Goal: Information Seeking & Learning: Learn about a topic

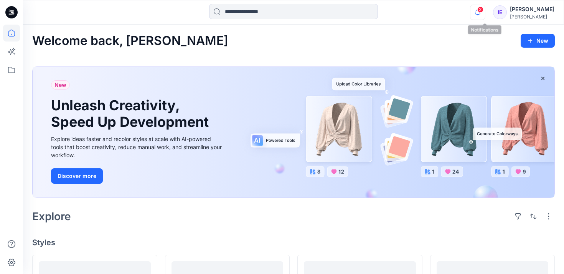
click at [485, 11] on icon "button" at bounding box center [478, 12] width 15 height 15
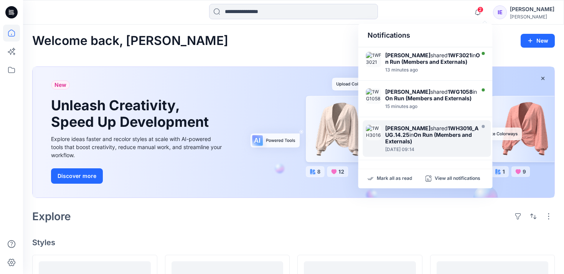
click at [432, 135] on strong "1WH3016_AUG.14.25" at bounding box center [431, 131] width 93 height 13
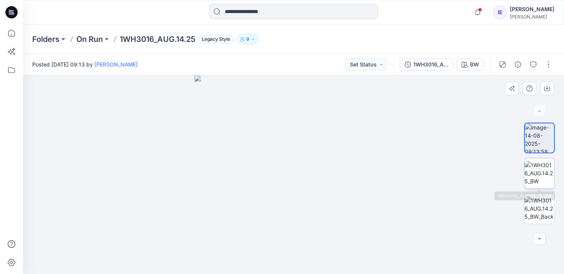
click at [536, 172] on img at bounding box center [540, 173] width 30 height 24
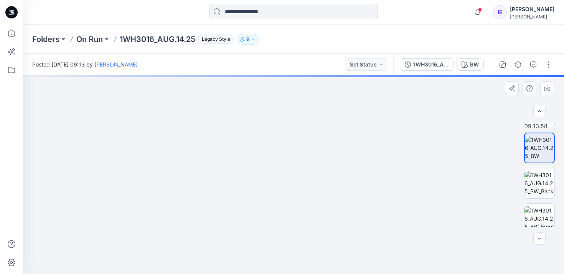
scroll to position [41, 0]
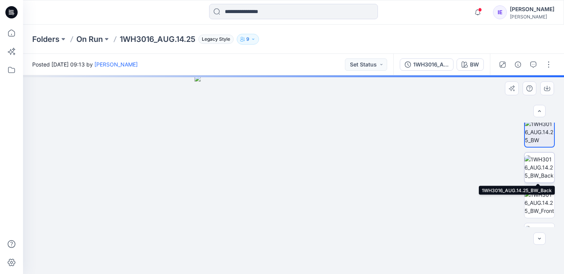
click at [541, 159] on img at bounding box center [540, 167] width 30 height 24
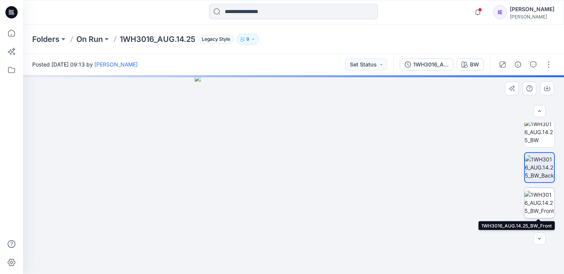
click at [541, 200] on img at bounding box center [540, 202] width 30 height 24
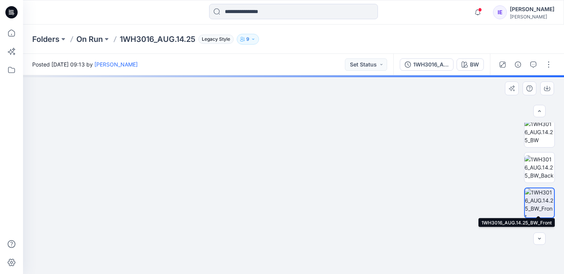
scroll to position [68, 0]
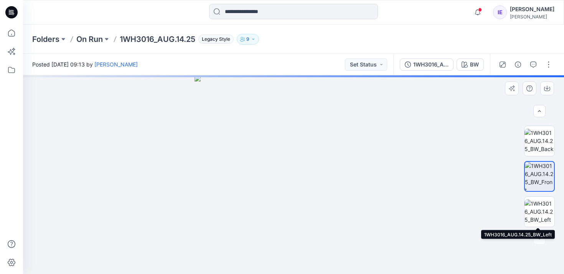
click at [541, 204] on img at bounding box center [540, 211] width 30 height 24
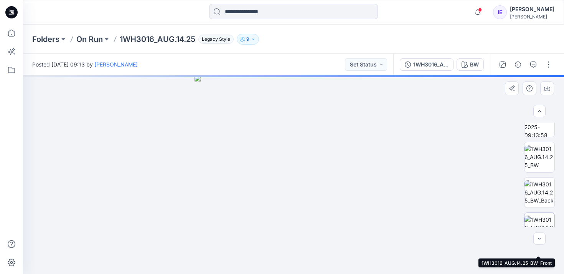
scroll to position [0, 0]
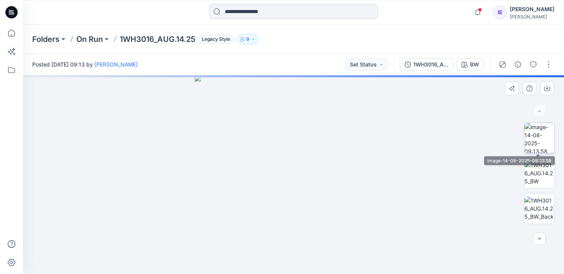
click at [541, 144] on img at bounding box center [540, 138] width 30 height 30
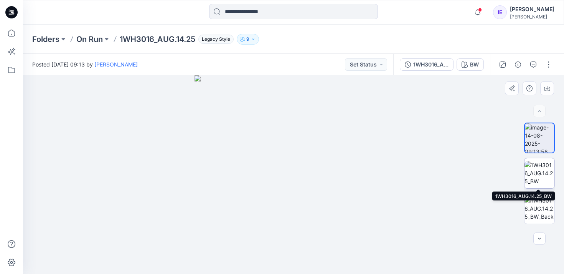
click at [541, 172] on img at bounding box center [540, 173] width 30 height 24
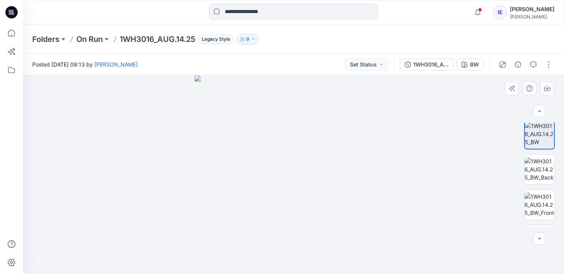
scroll to position [40, 0]
click at [541, 169] on img at bounding box center [540, 169] width 30 height 24
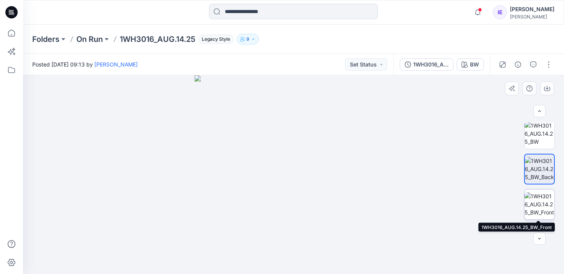
click at [543, 202] on img at bounding box center [540, 204] width 30 height 24
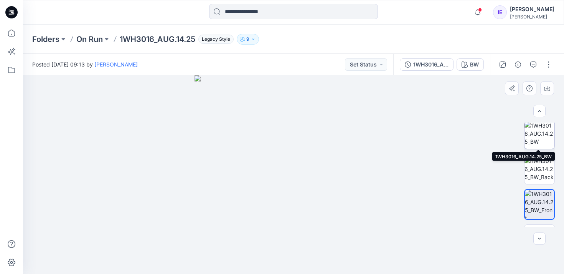
scroll to position [68, 0]
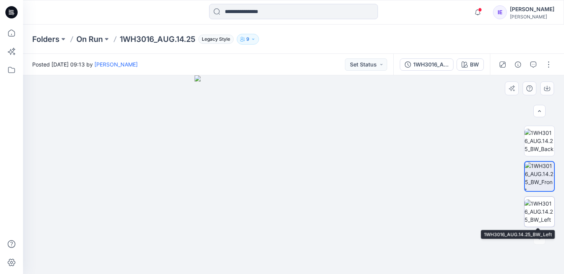
click at [536, 211] on img at bounding box center [540, 211] width 30 height 24
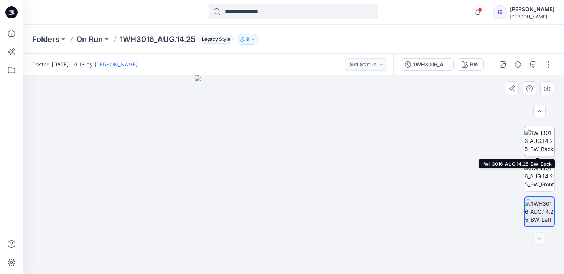
click at [543, 142] on img at bounding box center [540, 141] width 30 height 24
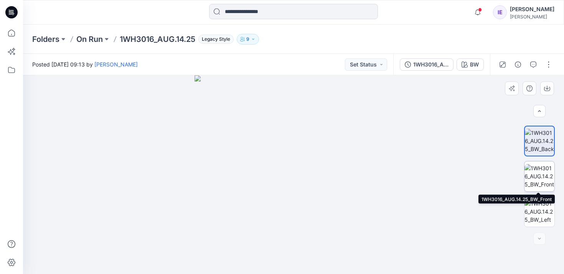
click at [542, 176] on img at bounding box center [540, 176] width 30 height 24
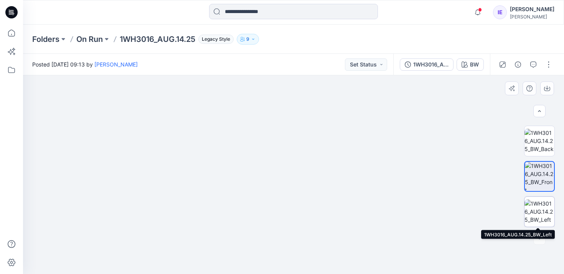
click at [543, 213] on img at bounding box center [540, 211] width 30 height 24
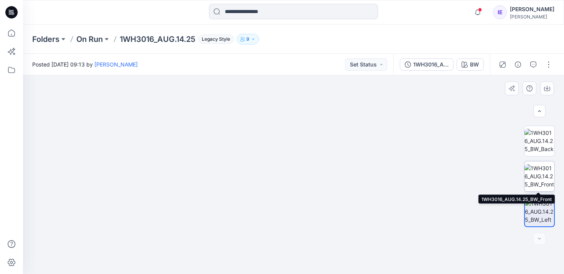
click at [543, 173] on img at bounding box center [540, 176] width 30 height 24
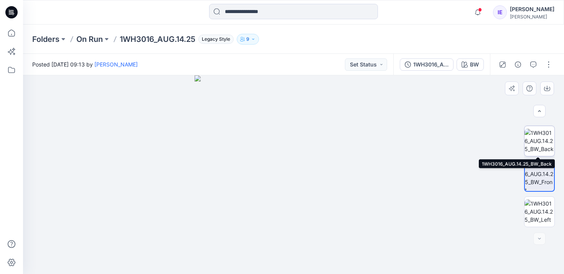
click at [539, 145] on img at bounding box center [540, 141] width 30 height 24
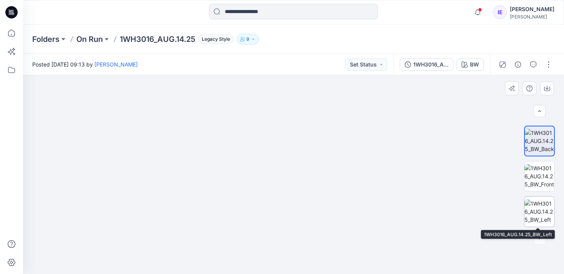
click at [542, 211] on img at bounding box center [540, 211] width 30 height 24
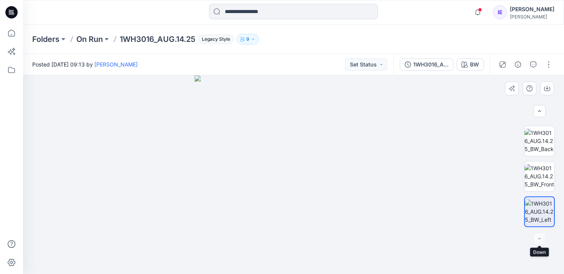
click at [538, 239] on div at bounding box center [540, 238] width 12 height 12
click at [542, 139] on img at bounding box center [540, 141] width 30 height 24
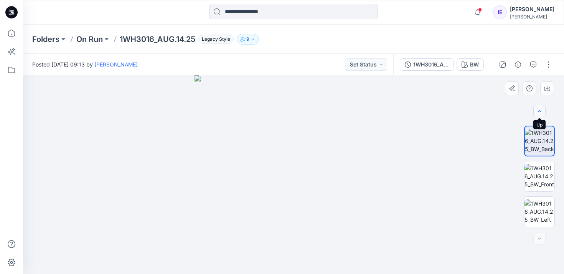
click at [543, 107] on button "button" at bounding box center [540, 111] width 12 height 12
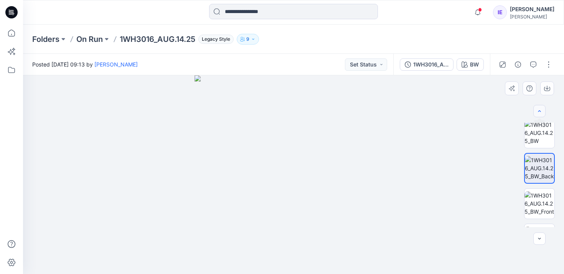
scroll to position [38, 0]
click at [543, 124] on img at bounding box center [540, 135] width 30 height 24
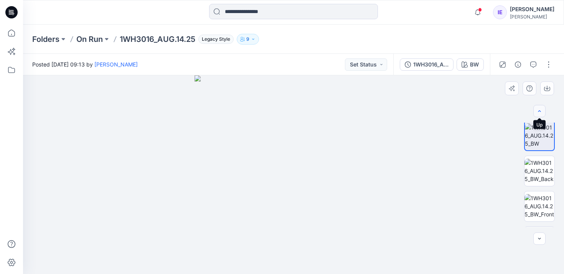
click at [538, 110] on icon "button" at bounding box center [540, 111] width 6 height 6
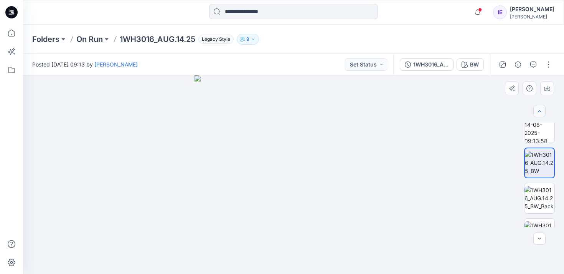
scroll to position [8, 0]
click at [534, 138] on img at bounding box center [540, 130] width 30 height 30
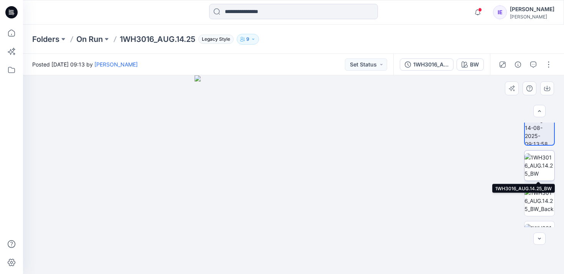
click at [537, 172] on img at bounding box center [540, 165] width 30 height 24
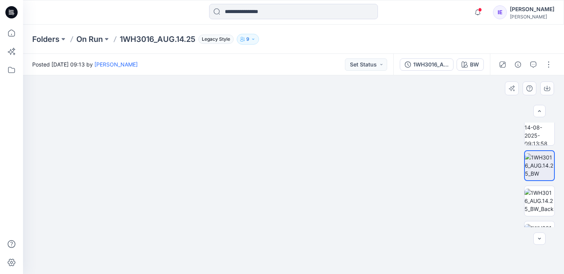
drag, startPoint x: 301, startPoint y: 147, endPoint x: 291, endPoint y: 254, distance: 107.2
drag, startPoint x: 313, startPoint y: 150, endPoint x: 307, endPoint y: 243, distance: 93.5
click at [546, 198] on img at bounding box center [540, 201] width 30 height 24
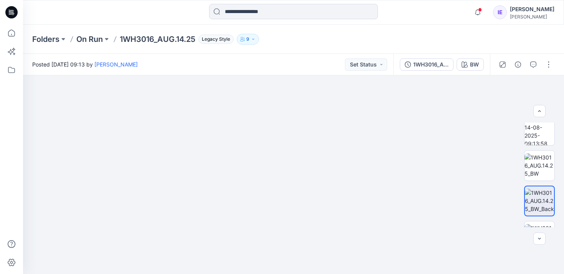
drag, startPoint x: 372, startPoint y: 112, endPoint x: 273, endPoint y: 276, distance: 191.9
click at [273, 273] on html "Notifications [PERSON_NAME] shared 1WF3021 in On Run (Members and Externals) 13…" at bounding box center [282, 137] width 564 height 274
drag, startPoint x: 380, startPoint y: 110, endPoint x: 299, endPoint y: 247, distance: 159.5
click at [299, 248] on img at bounding box center [112, 45] width 1323 height 458
drag, startPoint x: 326, startPoint y: 156, endPoint x: 375, endPoint y: 210, distance: 73.4
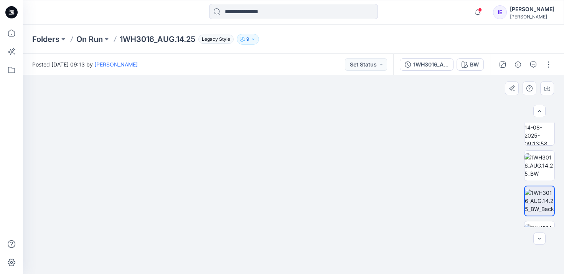
click at [375, 210] on img at bounding box center [161, 72] width 1323 height 403
drag, startPoint x: 335, startPoint y: 149, endPoint x: 356, endPoint y: 210, distance: 64.0
click at [356, 210] on img at bounding box center [182, 102] width 1323 height 343
click at [544, 165] on img at bounding box center [540, 165] width 30 height 24
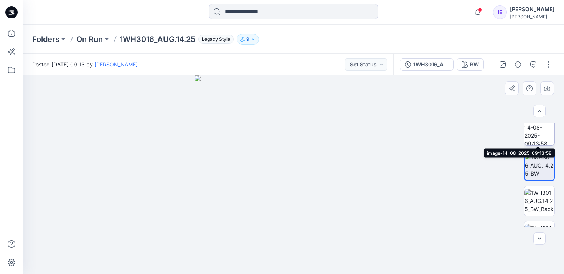
click at [548, 129] on img at bounding box center [540, 130] width 30 height 30
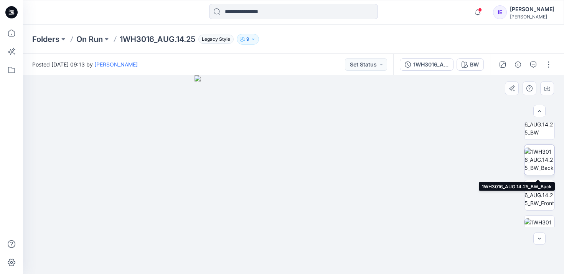
scroll to position [54, 0]
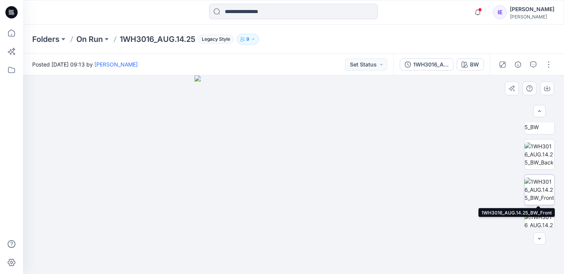
click at [544, 190] on img at bounding box center [540, 189] width 30 height 24
